Goal: Information Seeking & Learning: Understand process/instructions

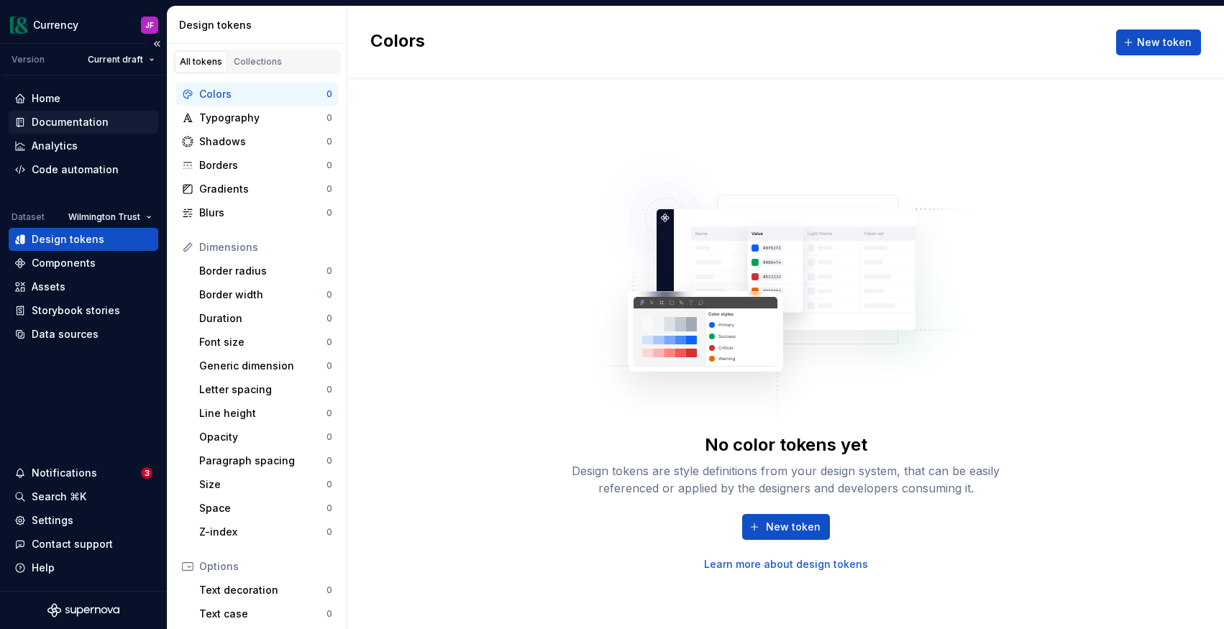
click at [80, 119] on div "Documentation" at bounding box center [70, 122] width 77 height 14
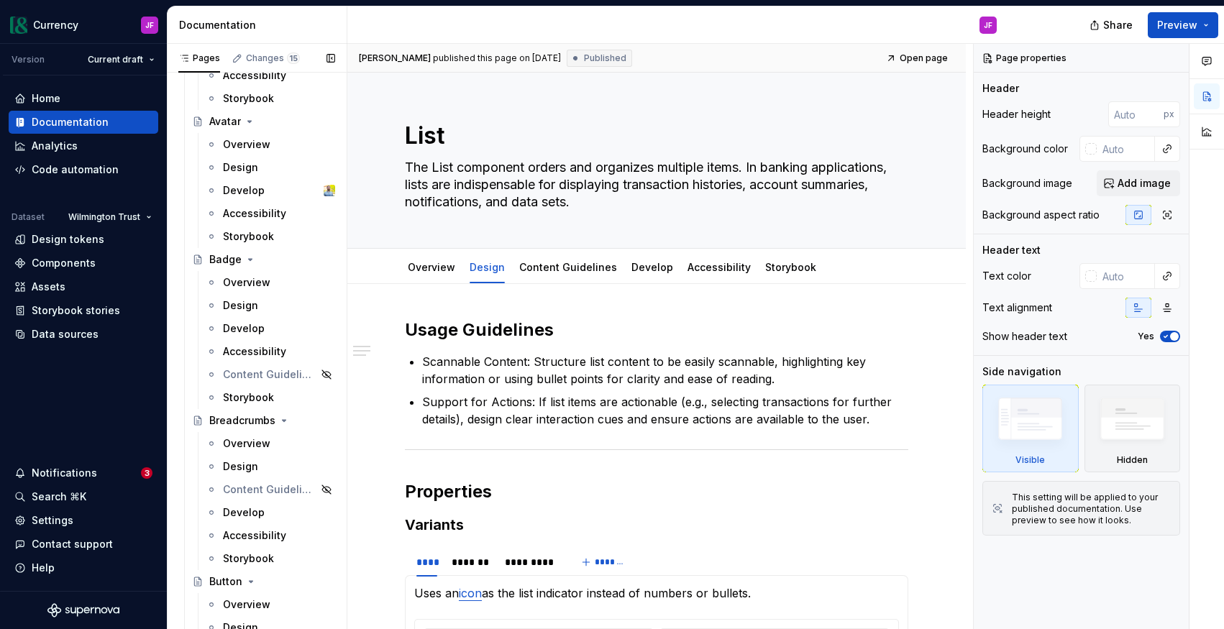
scroll to position [1366, 0]
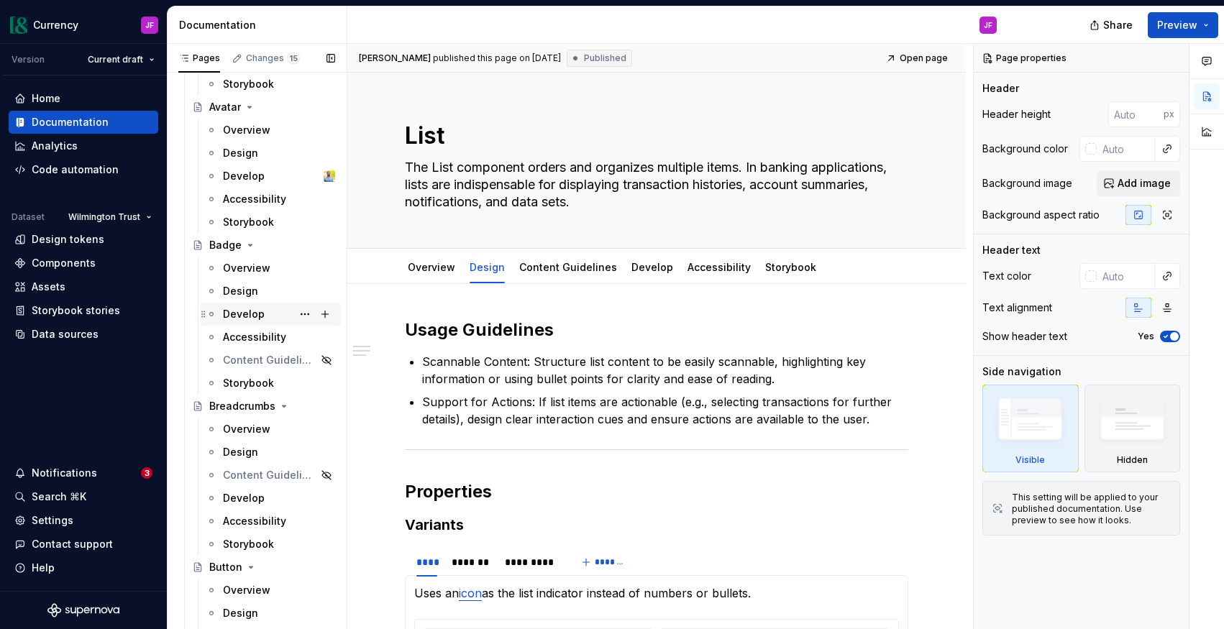
click at [242, 316] on div "Develop" at bounding box center [244, 314] width 42 height 14
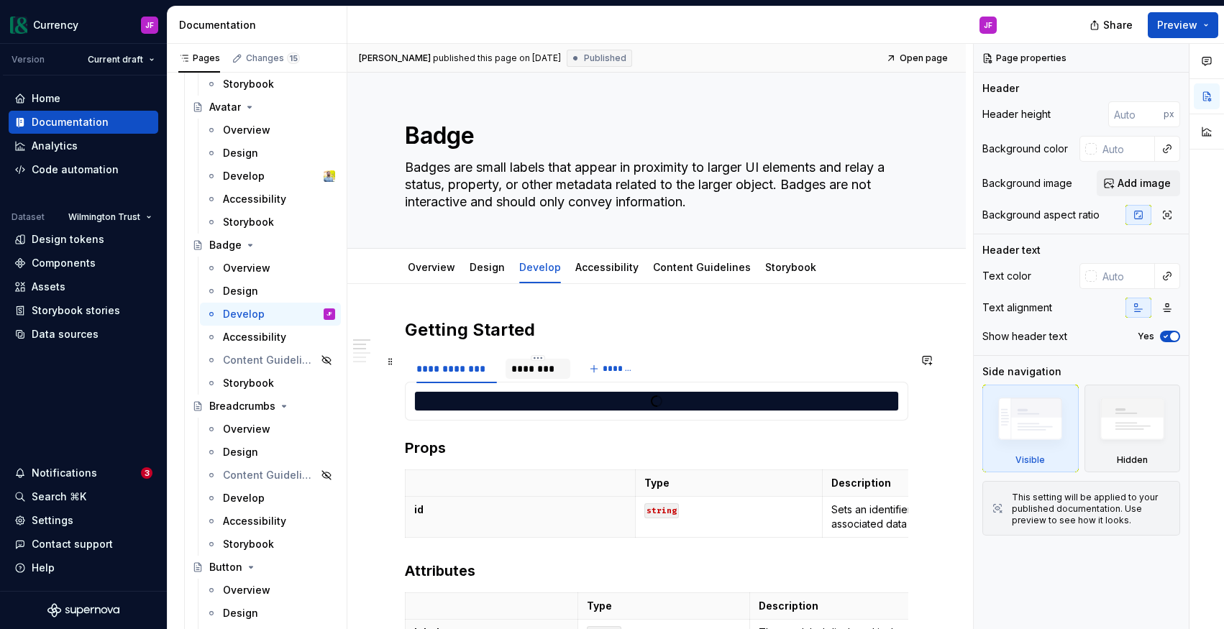
click at [546, 374] on div "********" at bounding box center [537, 369] width 53 height 14
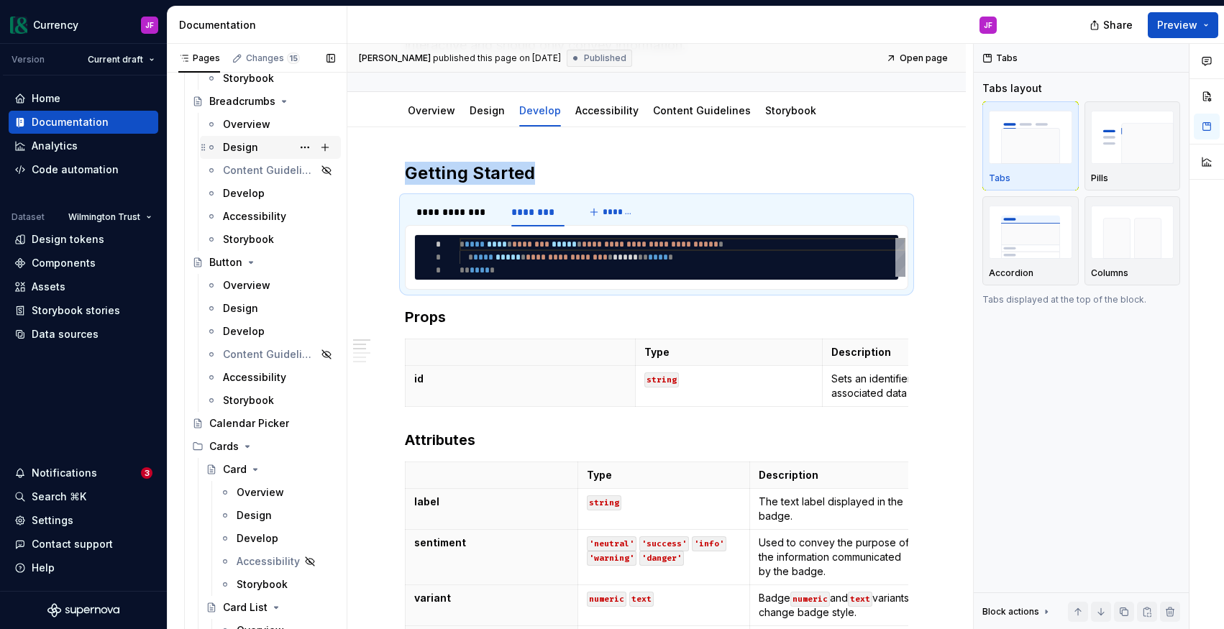
scroll to position [1672, 0]
click at [248, 333] on div "Develop" at bounding box center [244, 330] width 42 height 14
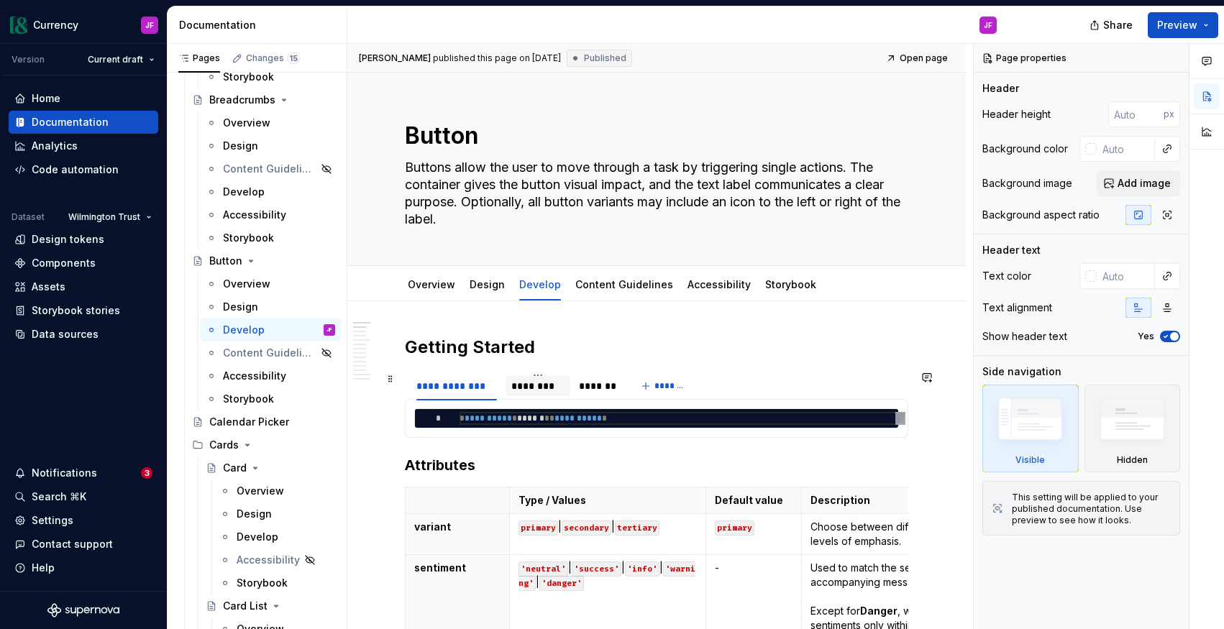
click at [534, 386] on div "********" at bounding box center [537, 386] width 53 height 14
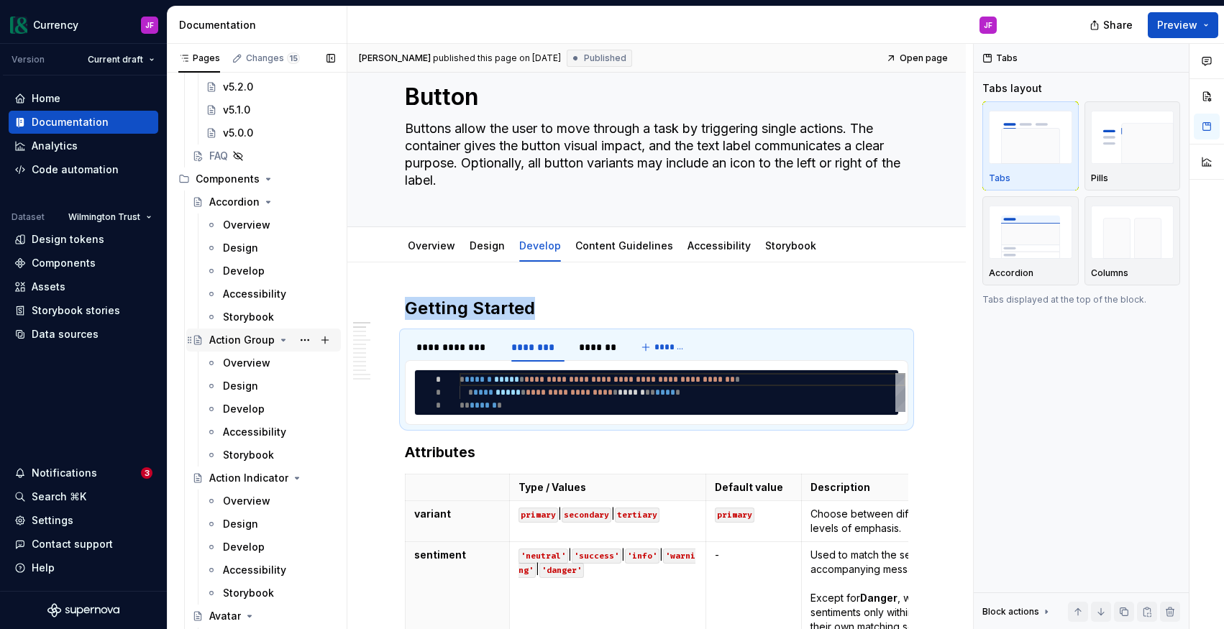
scroll to position [852, 0]
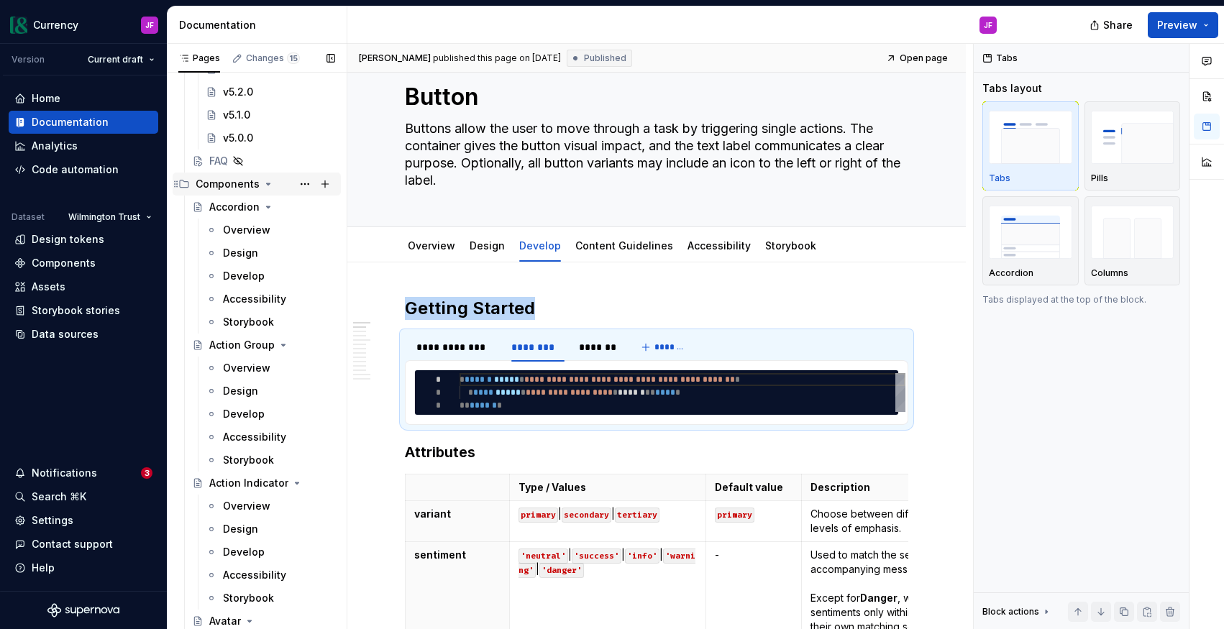
click at [265, 185] on icon "Page tree" at bounding box center [268, 184] width 12 height 12
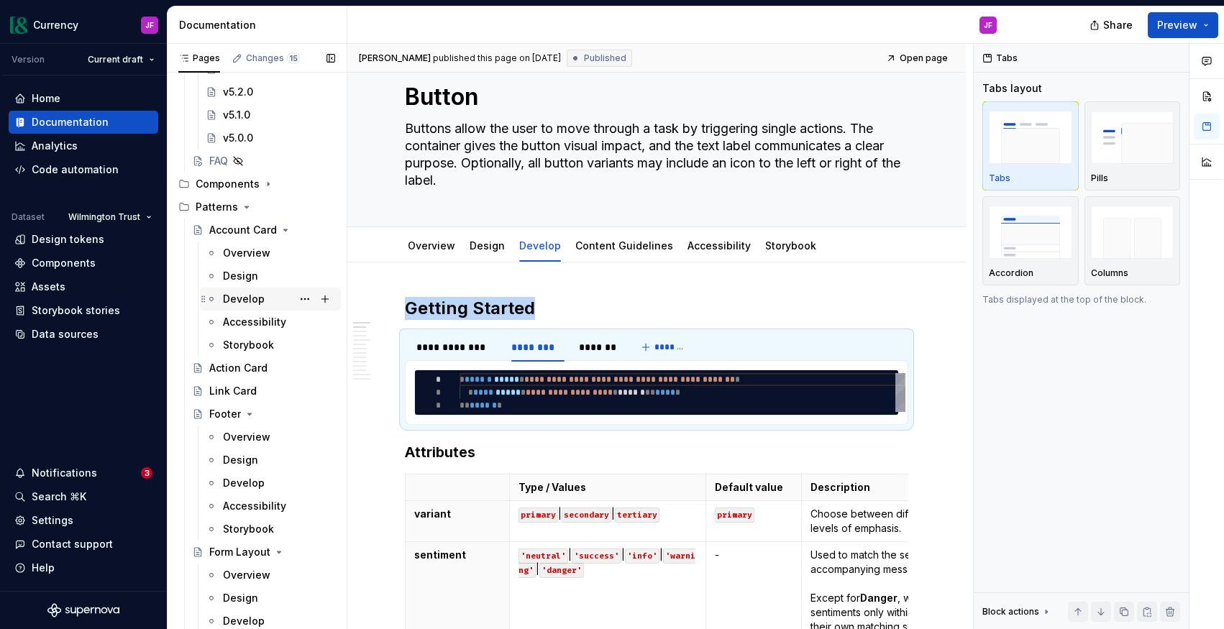
click at [247, 296] on div "Develop" at bounding box center [244, 299] width 42 height 14
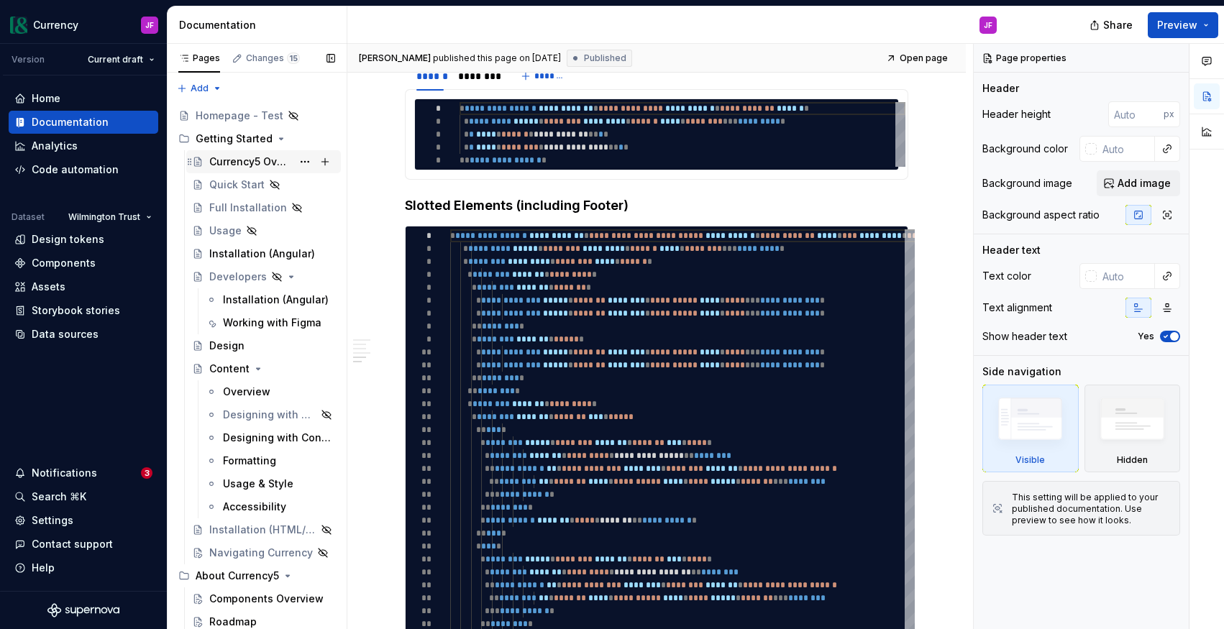
click at [231, 165] on div "Currency5 Overview" at bounding box center [250, 162] width 83 height 14
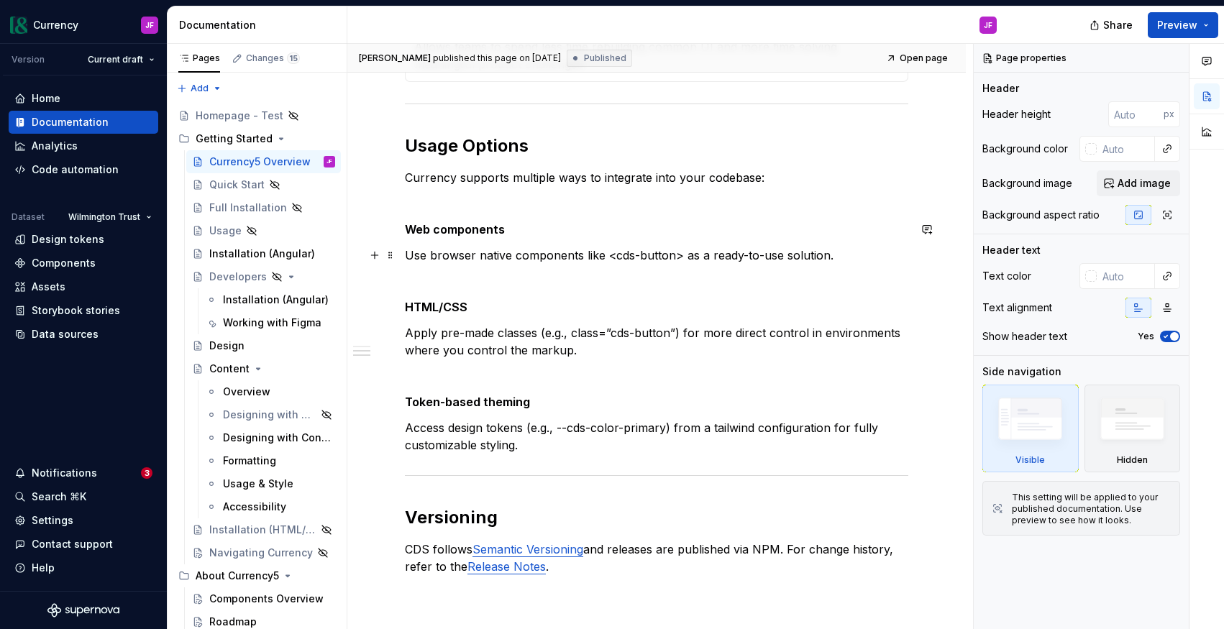
scroll to position [454, 0]
type textarea "*"
